Goal: Information Seeking & Learning: Learn about a topic

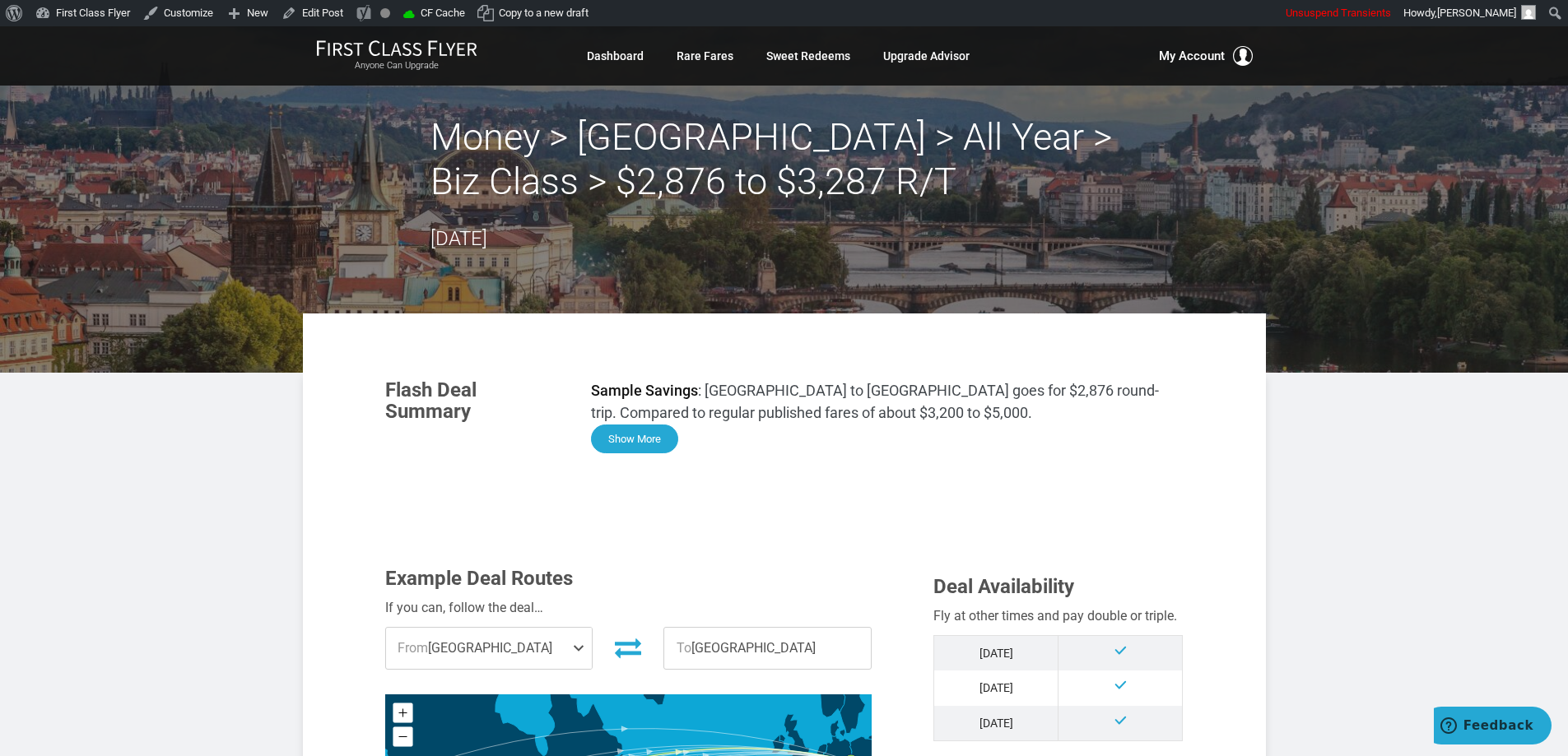
drag, startPoint x: 651, startPoint y: 444, endPoint x: 716, endPoint y: 425, distance: 67.7
click at [651, 445] on button "Show More" at bounding box center [634, 439] width 87 height 29
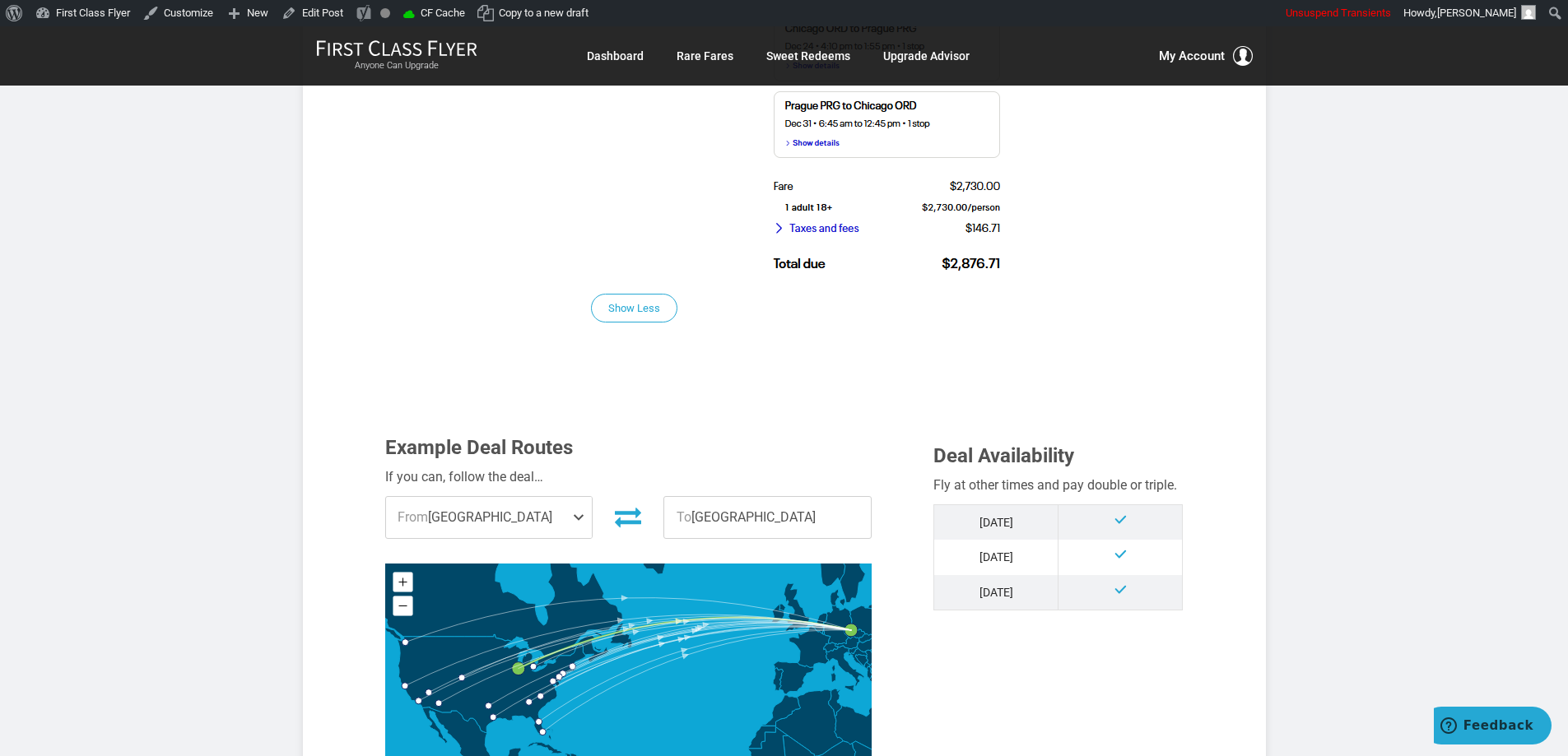
scroll to position [1646, 0]
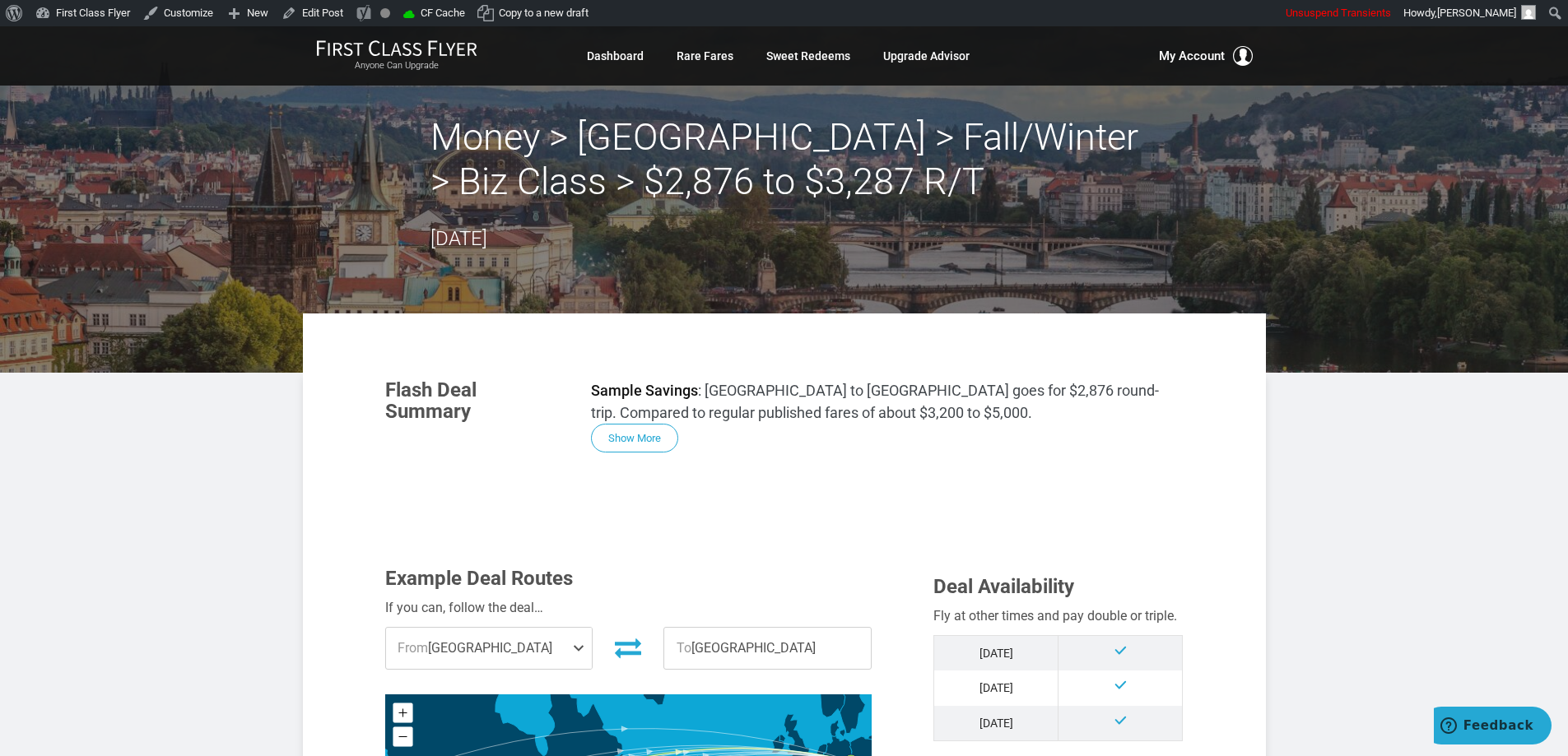
drag, startPoint x: 581, startPoint y: 141, endPoint x: 651, endPoint y: 144, distance: 70.1
click at [582, 141] on h2 "Money > Prague > Fall/Winter > Biz Class > $2,876 to $3,287 R/T" at bounding box center [784, 159] width 708 height 89
drag, startPoint x: 651, startPoint y: 144, endPoint x: 845, endPoint y: 178, distance: 197.0
click at [652, 145] on h2 "Money > Prague > Fall/Winter > Biz Class > $2,876 to $3,287 R/T" at bounding box center [784, 159] width 708 height 89
click at [852, 178] on h2 "Money > Prague > Fall/Winter > Biz Class > $2,876 to $3,287 R/T" at bounding box center [784, 159] width 708 height 89
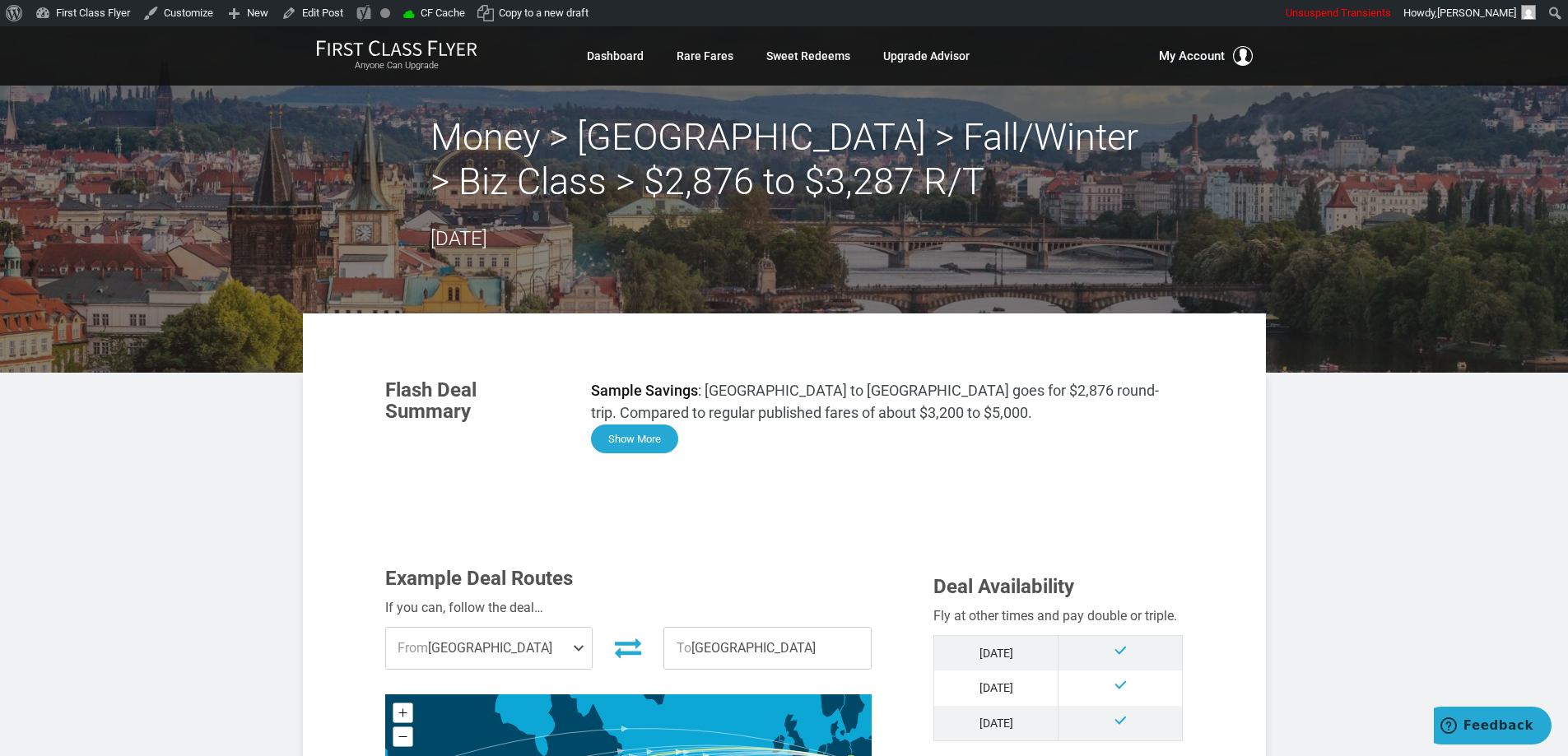
click at [639, 435] on button "Show More" at bounding box center [634, 439] width 87 height 29
